Goal: Use online tool/utility: Utilize a website feature to perform a specific function

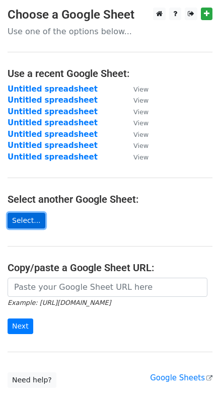
click at [26, 223] on link "Select..." at bounding box center [27, 221] width 38 height 16
click at [30, 219] on link "Select..." at bounding box center [27, 221] width 38 height 16
click at [29, 225] on link "Select..." at bounding box center [27, 221] width 38 height 16
click at [20, 224] on link "Select..." at bounding box center [27, 221] width 38 height 16
click at [38, 223] on link "Select..." at bounding box center [27, 221] width 38 height 16
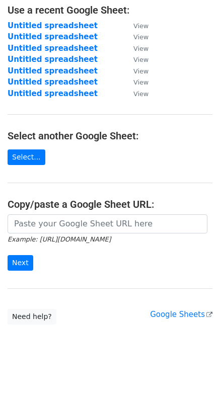
scroll to position [64, 0]
